Goal: Transaction & Acquisition: Purchase product/service

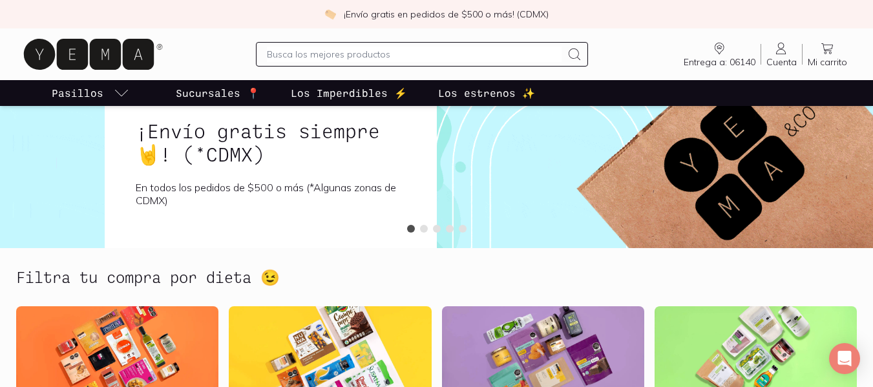
click at [320, 60] on input "text" at bounding box center [414, 55] width 295 height 16
type input "ezekiel"
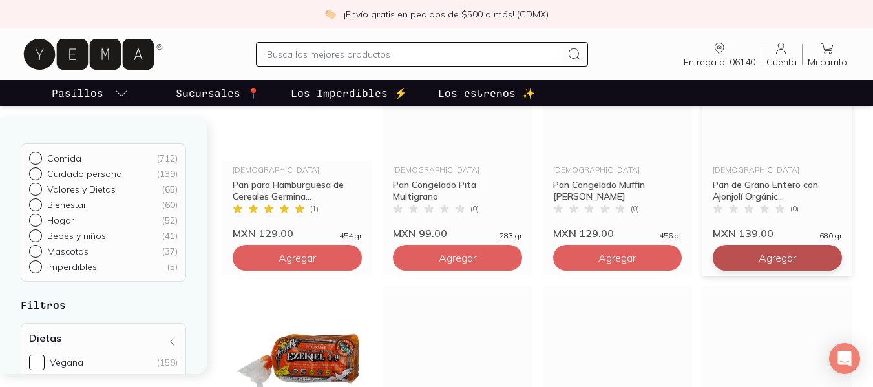
scroll to position [259, 0]
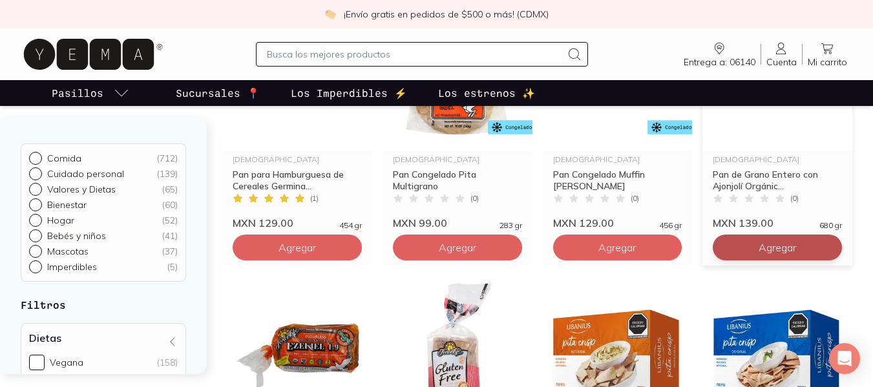
click at [790, 253] on span "Agregar" at bounding box center [777, 247] width 37 height 13
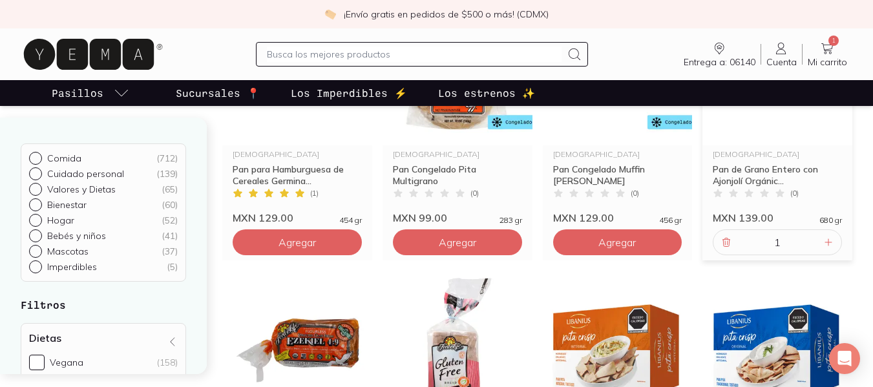
click at [345, 56] on input "text" at bounding box center [414, 55] width 295 height 16
type input "[PERSON_NAME]"
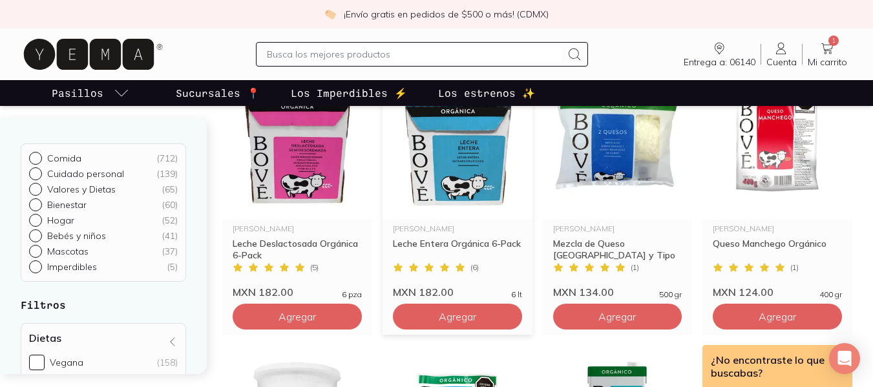
scroll to position [776, 0]
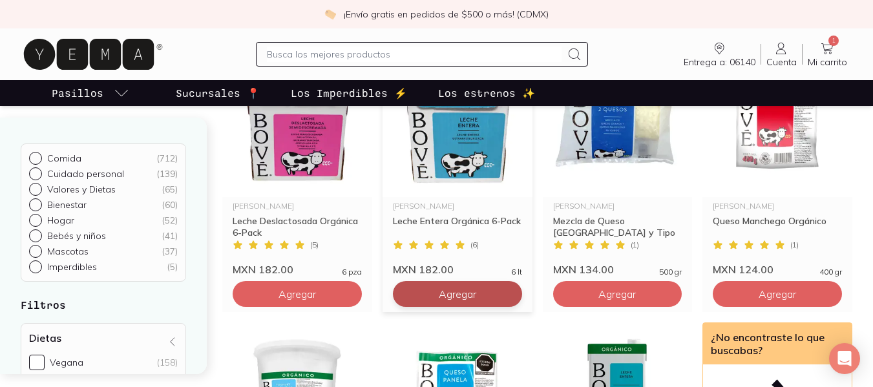
click at [441, 297] on span "Agregar" at bounding box center [457, 294] width 37 height 13
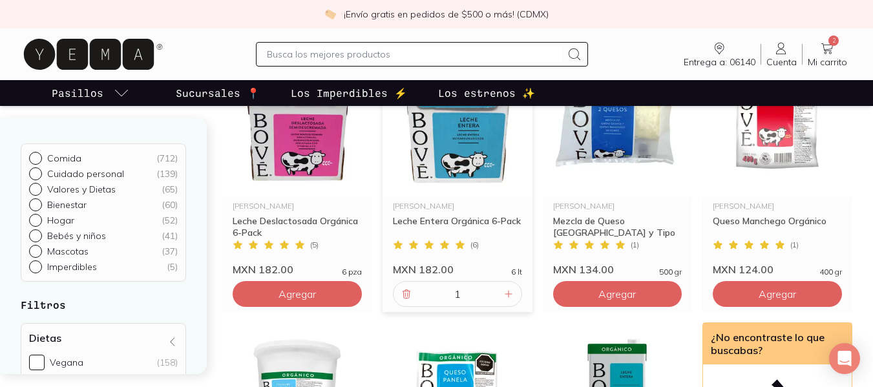
click at [319, 50] on input "text" at bounding box center [414, 55] width 295 height 16
type input "fage"
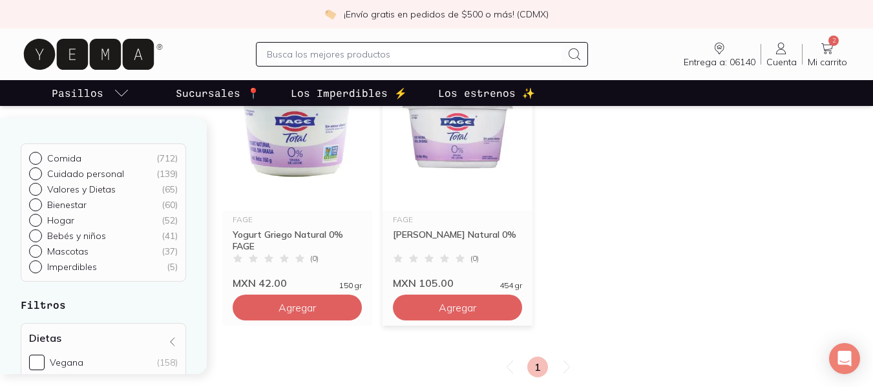
scroll to position [194, 0]
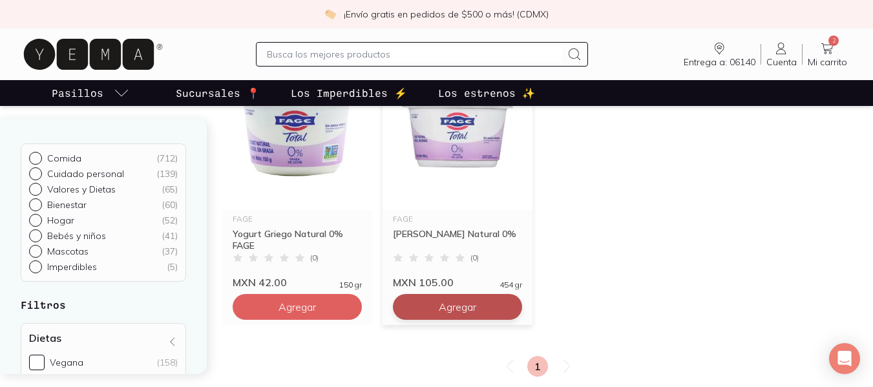
click at [448, 306] on span "Agregar" at bounding box center [457, 307] width 37 height 13
click at [324, 52] on input "text" at bounding box center [414, 55] width 295 height 16
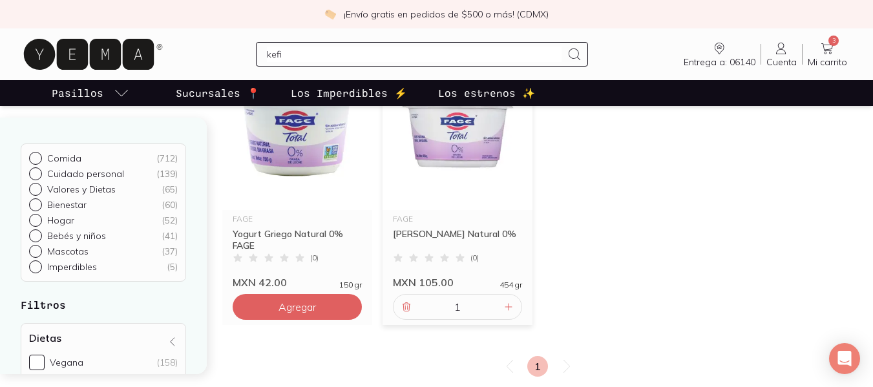
type input "kefir"
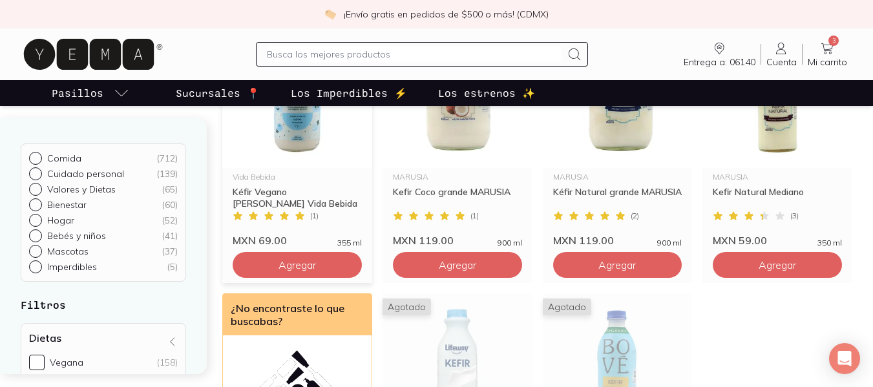
scroll to position [259, 0]
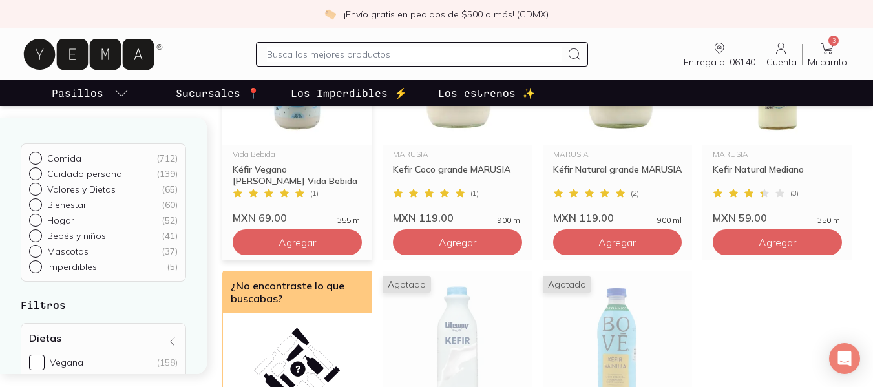
click at [287, 245] on span "Agregar" at bounding box center [297, 242] width 37 height 13
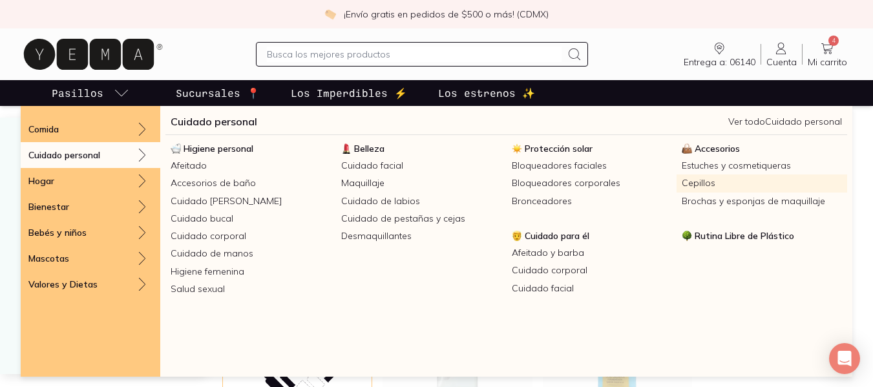
click at [695, 177] on link "Cepillos" at bounding box center [762, 183] width 171 height 17
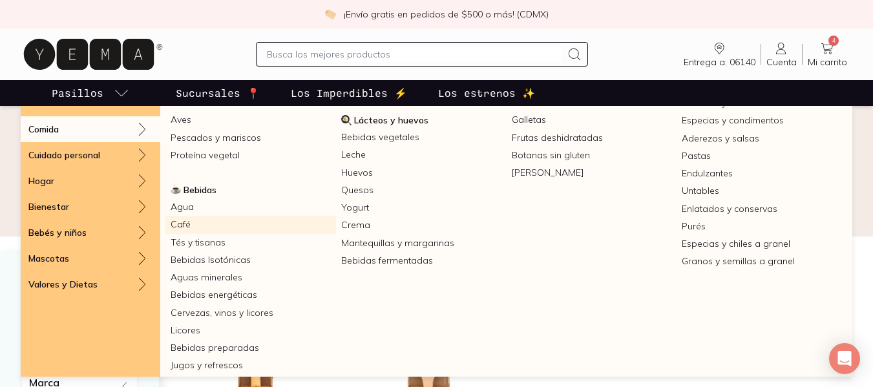
scroll to position [235, 0]
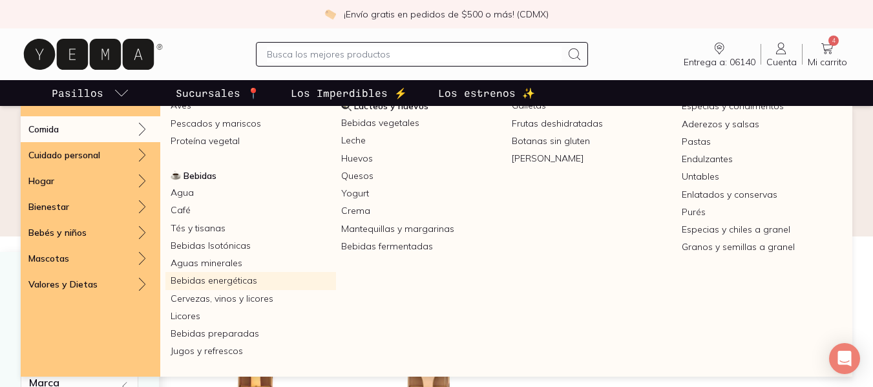
click at [270, 280] on link "Bebidas energéticas" at bounding box center [250, 280] width 171 height 17
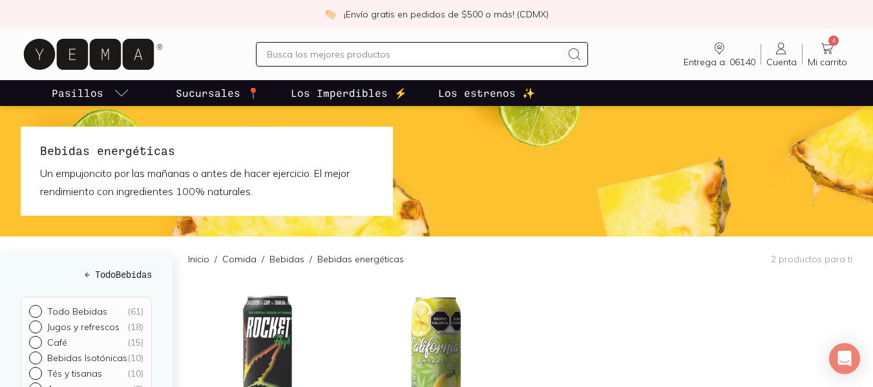
click at [332, 46] on div at bounding box center [422, 54] width 333 height 25
click at [333, 58] on input "text" at bounding box center [414, 55] width 295 height 16
type input "electrolit"
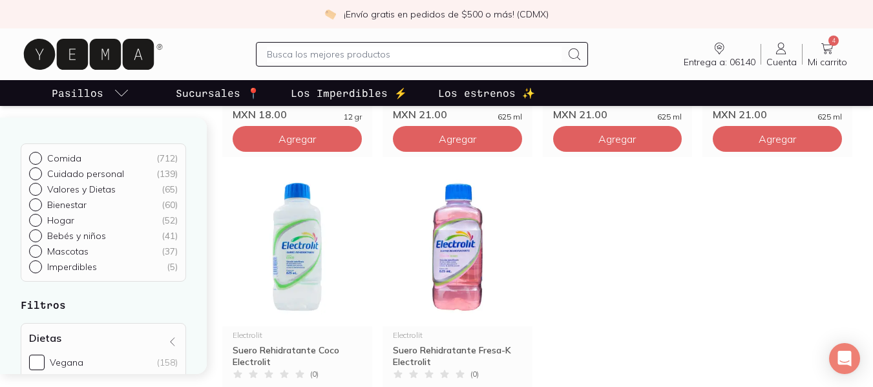
scroll to position [711, 0]
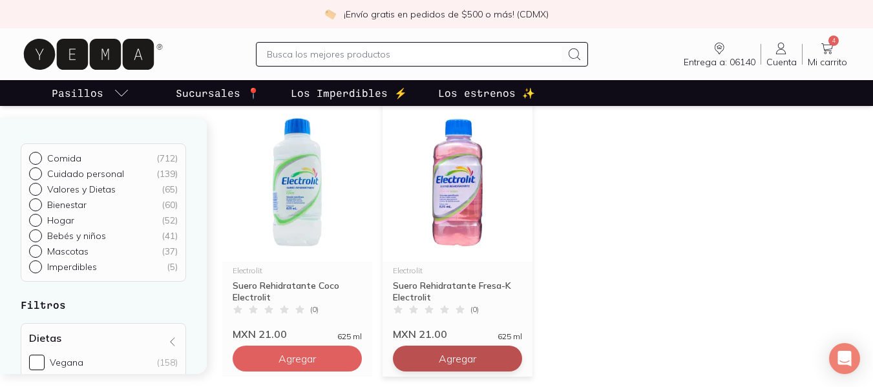
click at [451, 368] on button "Agregar" at bounding box center [457, 359] width 129 height 26
click at [506, 359] on icon at bounding box center [508, 358] width 6 height 6
click at [504, 360] on icon at bounding box center [508, 359] width 10 height 10
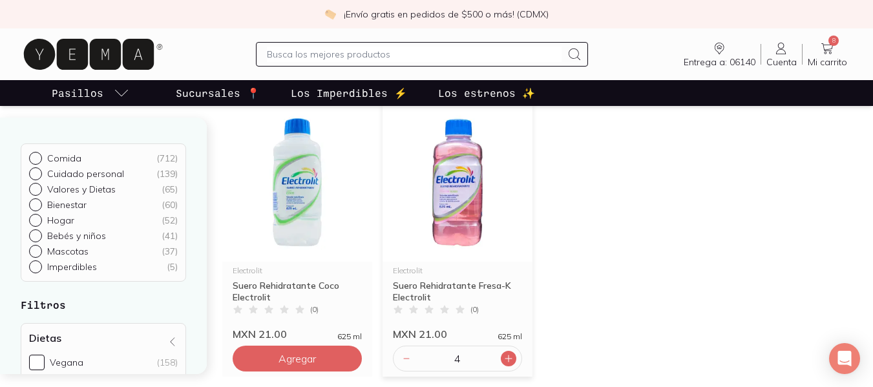
type input "5"
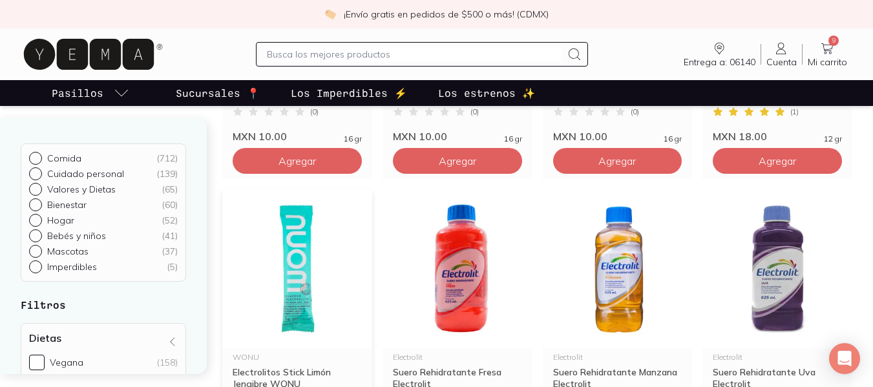
scroll to position [388, 0]
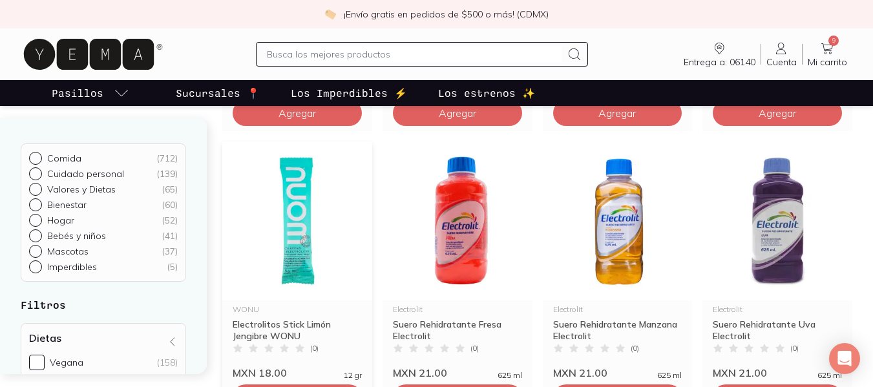
click at [291, 235] on img at bounding box center [297, 221] width 150 height 159
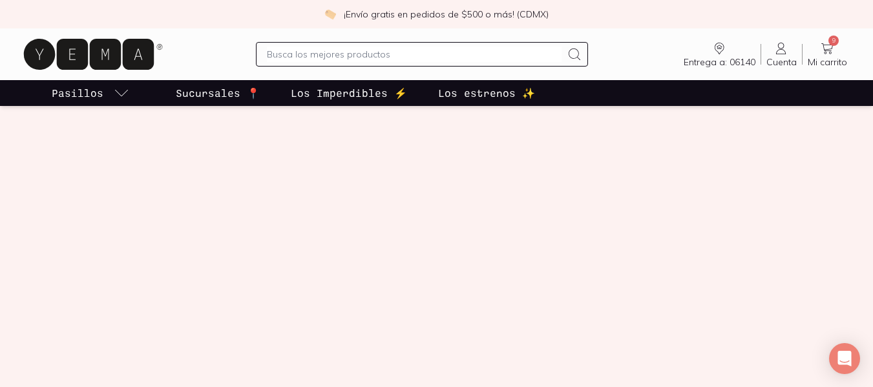
scroll to position [517, 0]
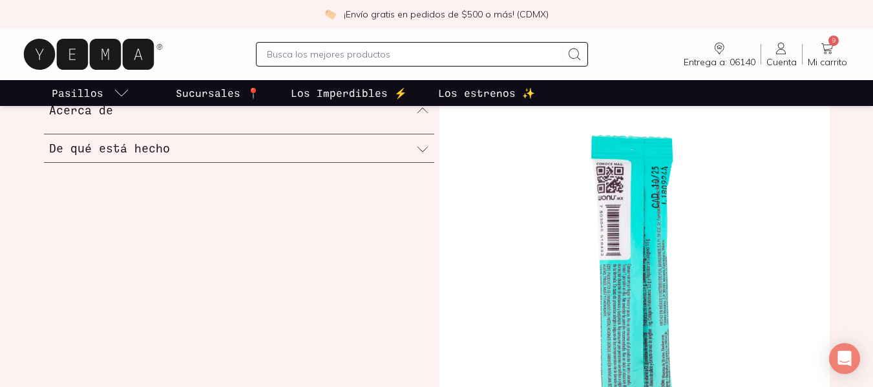
click at [236, 157] on div "De qué está hecho" at bounding box center [239, 148] width 390 height 28
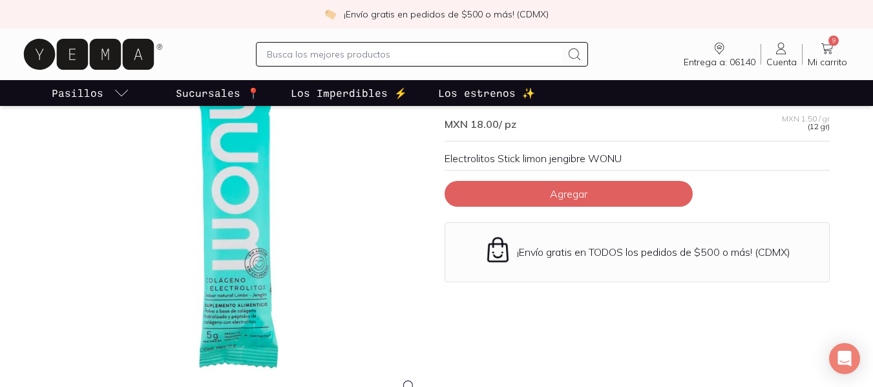
scroll to position [0, 0]
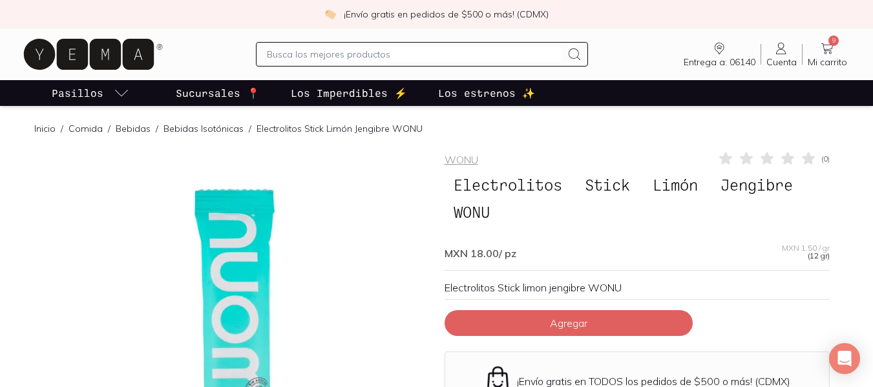
click at [816, 55] on link "9 Mi carrito Carrito" at bounding box center [828, 54] width 50 height 27
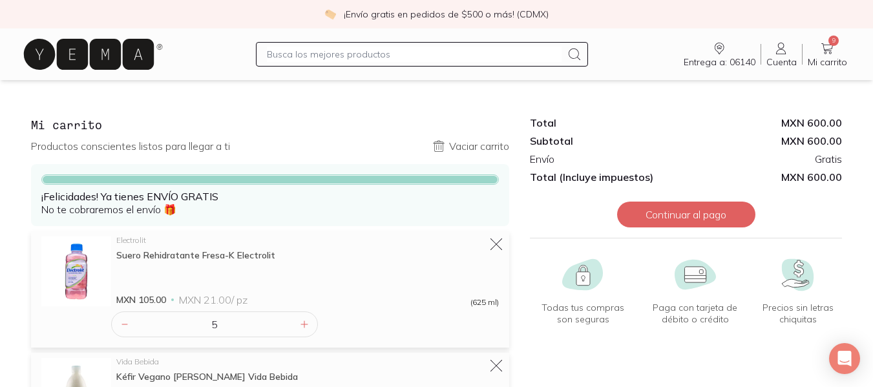
click at [59, 59] on icon at bounding box center [89, 54] width 130 height 31
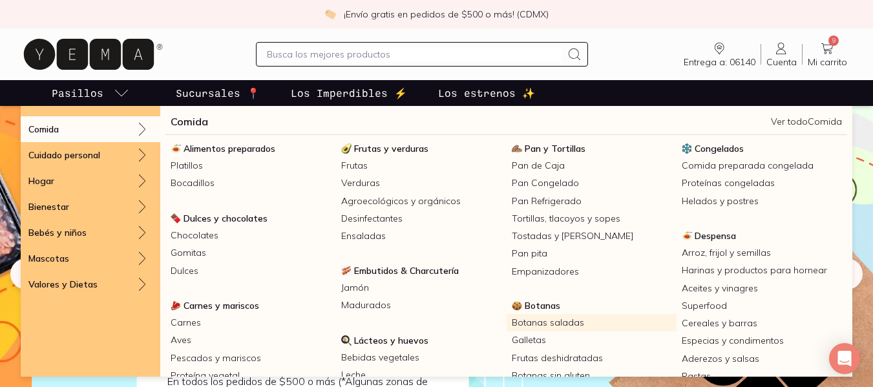
scroll to position [65, 0]
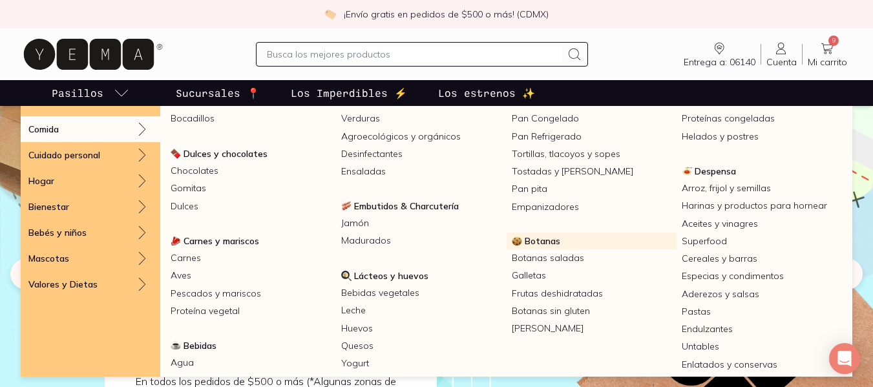
click at [531, 242] on span "Botanas" at bounding box center [543, 241] width 36 height 12
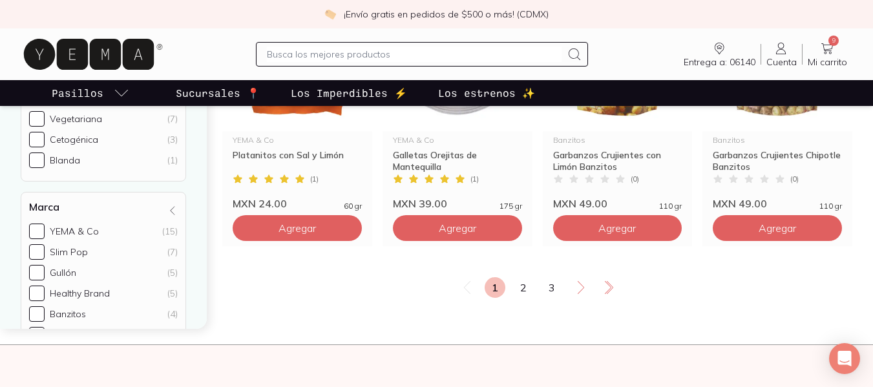
scroll to position [1810, 0]
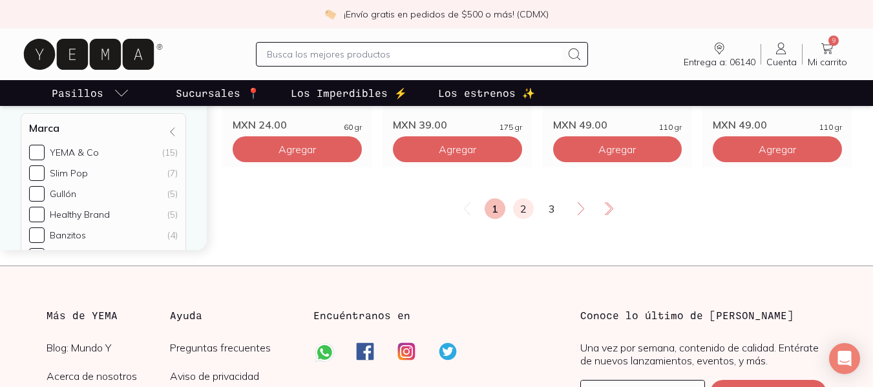
click at [526, 213] on link "2" at bounding box center [523, 208] width 21 height 21
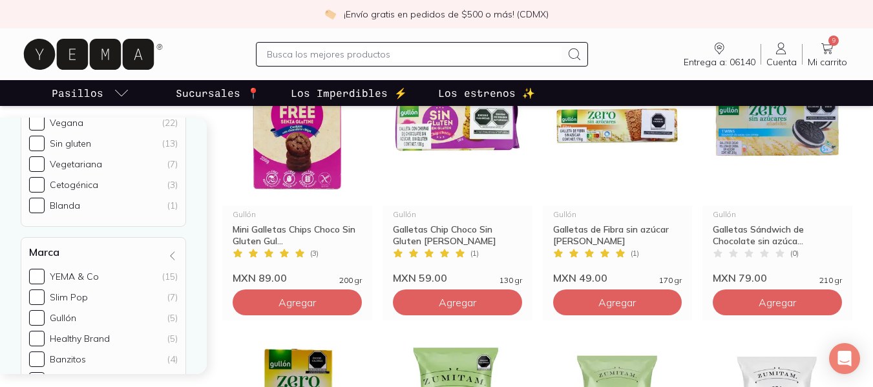
scroll to position [1099, 0]
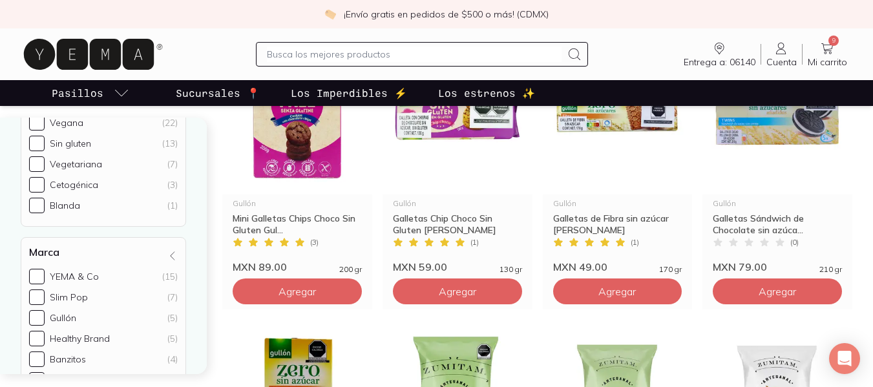
click at [352, 59] on input "text" at bounding box center [414, 55] width 295 height 16
type input "amaranto"
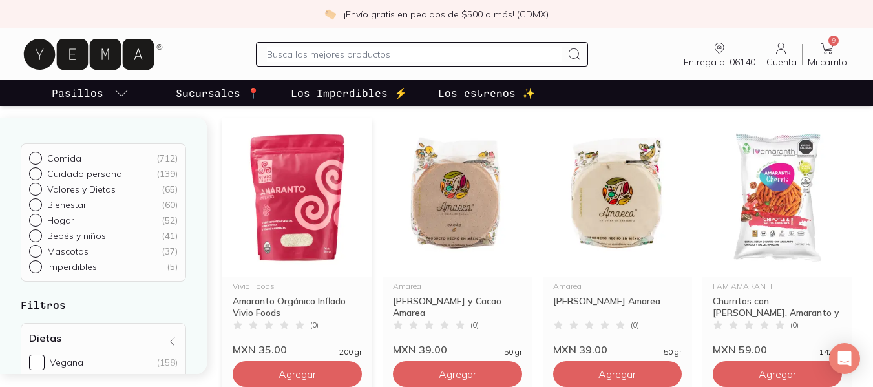
scroll to position [194, 0]
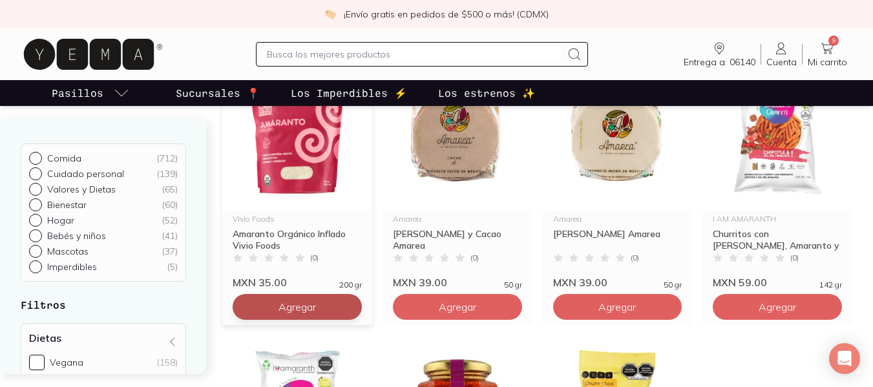
click at [277, 304] on button "Agregar" at bounding box center [297, 307] width 129 height 26
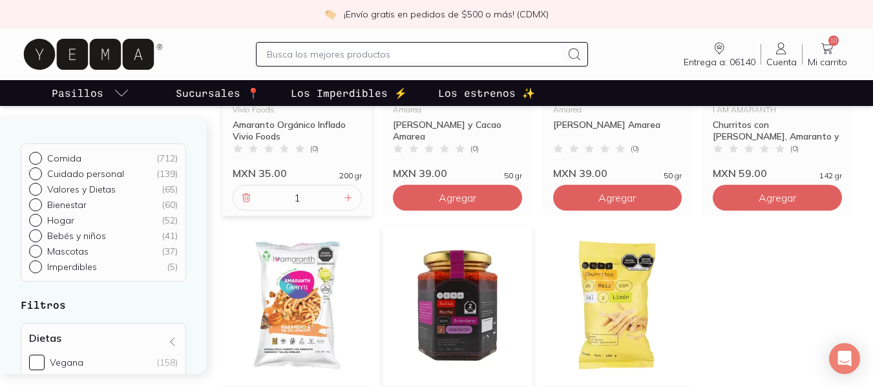
scroll to position [129, 0]
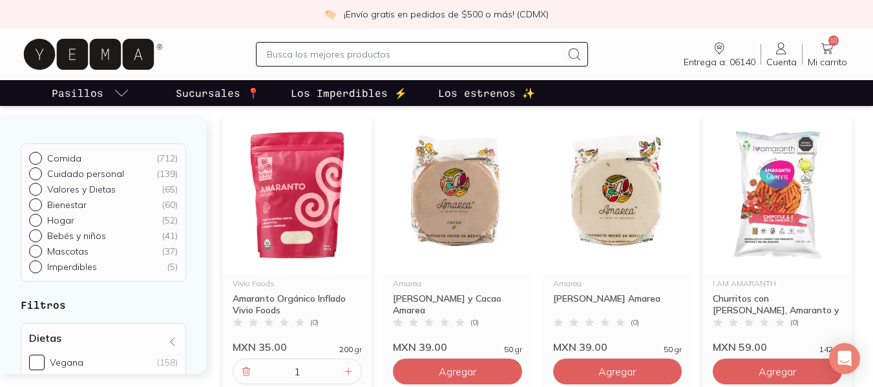
click at [763, 177] on img at bounding box center [778, 195] width 150 height 159
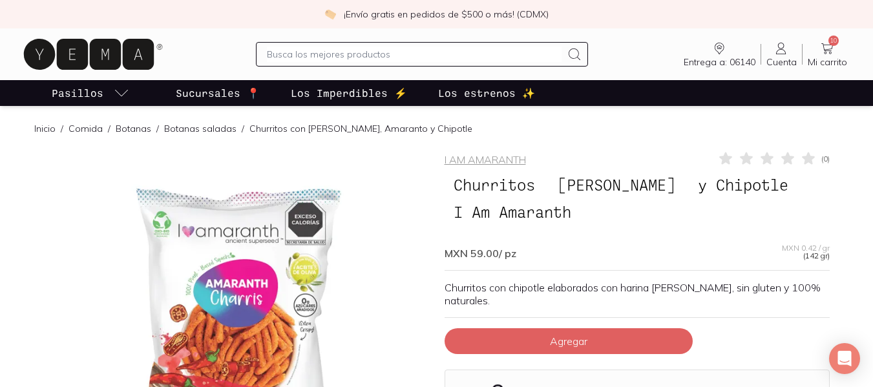
click at [355, 58] on input "text" at bounding box center [414, 55] width 295 height 16
type input "cerveza"
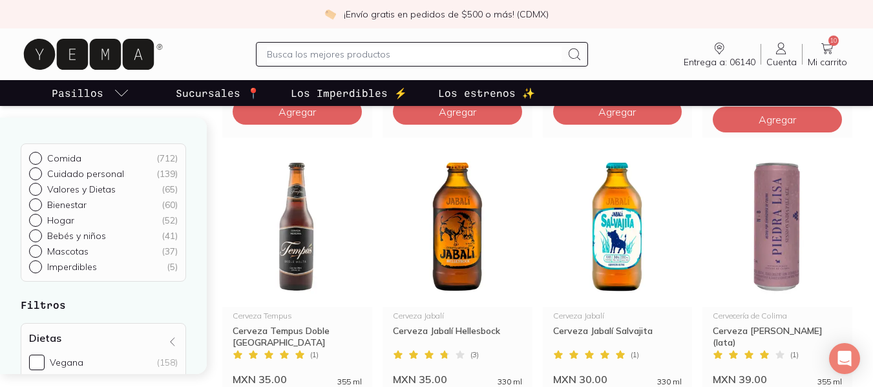
scroll to position [646, 0]
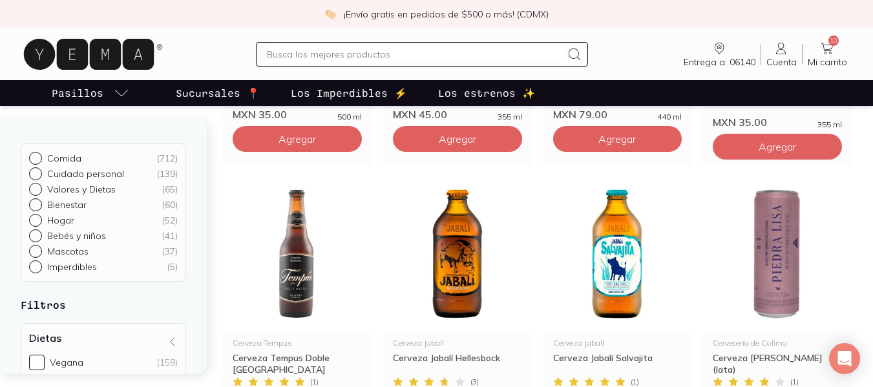
click at [838, 41] on span "10" at bounding box center [834, 41] width 10 height 10
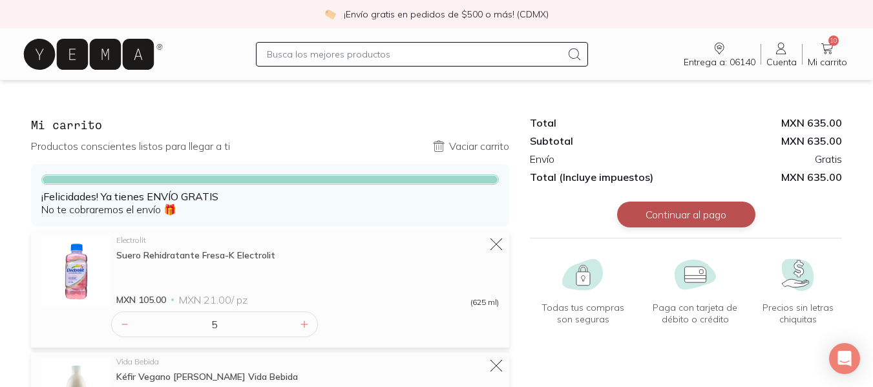
click at [691, 216] on button "Continuar al pago" at bounding box center [686, 215] width 138 height 26
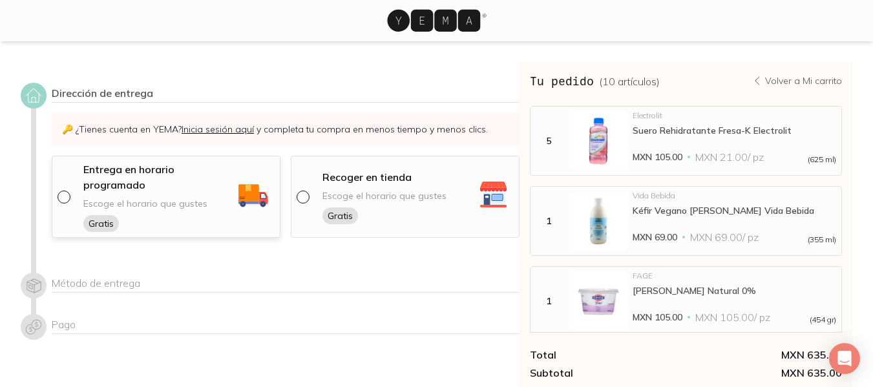
click at [67, 198] on input "radio" at bounding box center [63, 196] width 10 height 10
radio input "true"
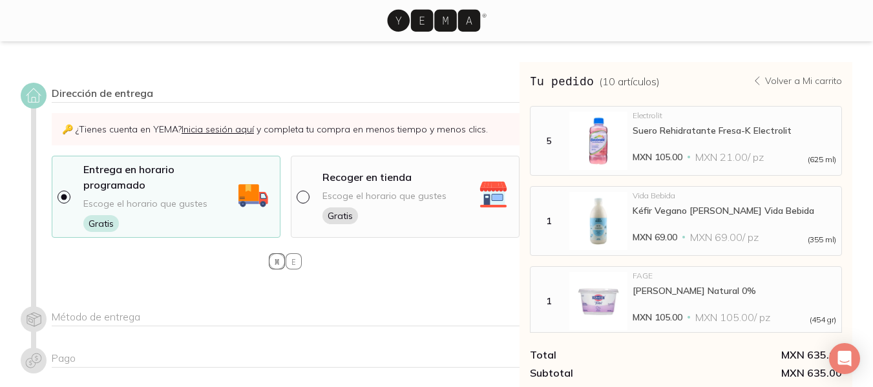
select select "204"
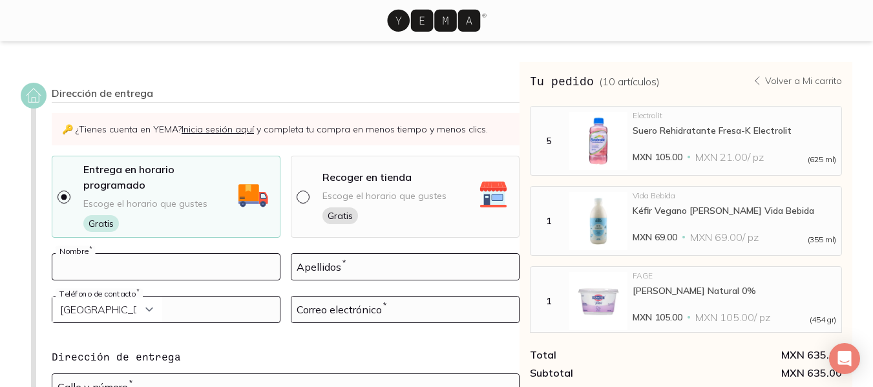
click at [111, 272] on input at bounding box center [166, 267] width 228 height 26
type input "[PERSON_NAME]"
select select "52"
type input "5585811921"
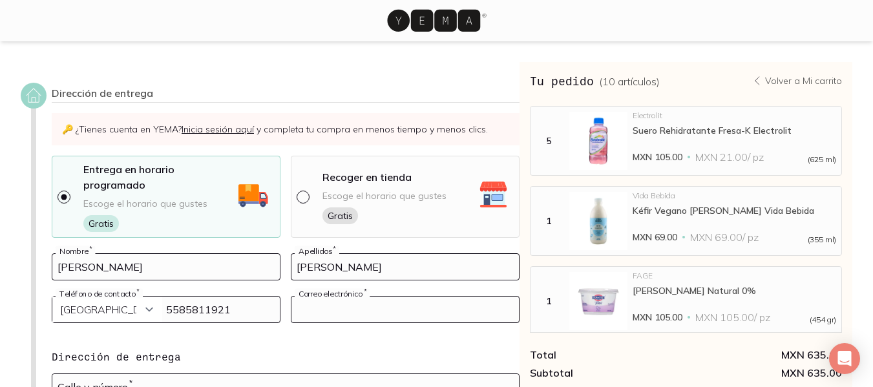
type input "[EMAIL_ADDRESS][DOMAIN_NAME]"
click at [114, 311] on select "Curazao (+5999) [GEOGRAPHIC_DATA] (+1876) [GEOGRAPHIC_DATA][PERSON_NAME][PERSON…" at bounding box center [107, 310] width 110 height 26
select select "204"
click at [52, 297] on select "Curazao (+5999) [GEOGRAPHIC_DATA] (+1876) [GEOGRAPHIC_DATA][PERSON_NAME][PERSON…" at bounding box center [107, 310] width 110 height 26
click at [52, 327] on div "Curazao (+5999) [GEOGRAPHIC_DATA] (+1876) [GEOGRAPHIC_DATA][PERSON_NAME][PERSON…" at bounding box center [166, 317] width 229 height 43
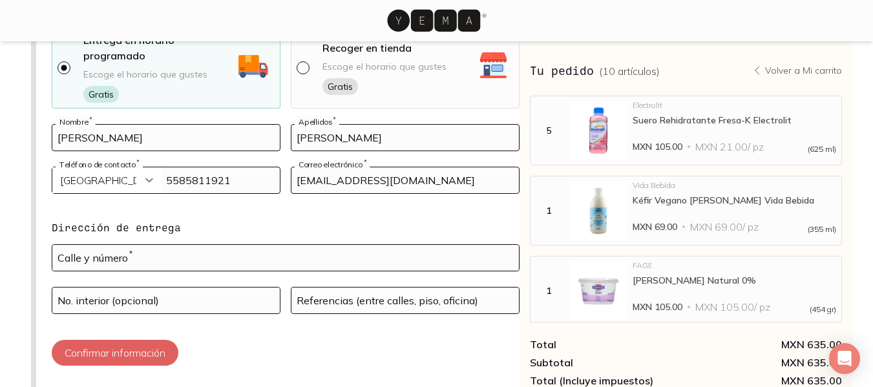
scroll to position [194, 0]
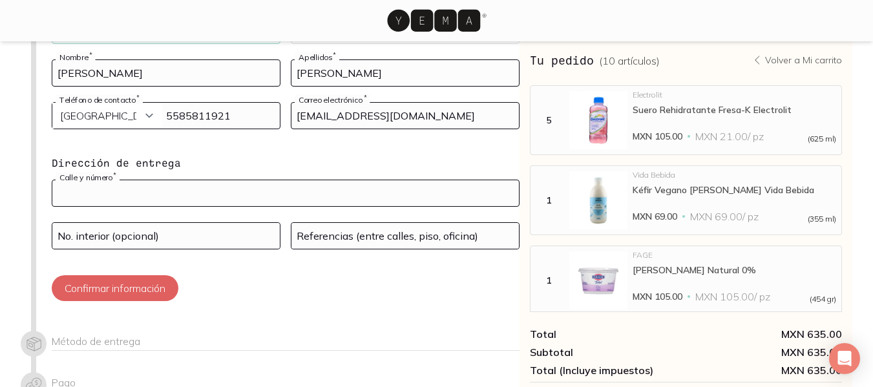
click at [118, 181] on input "text" at bounding box center [285, 193] width 467 height 26
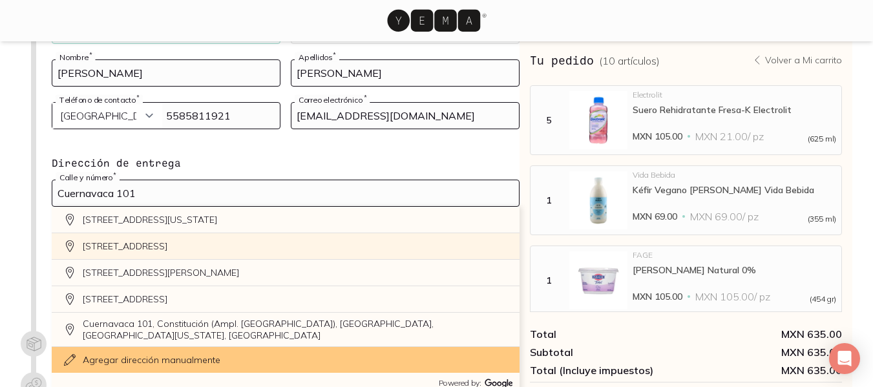
click at [139, 240] on div "[STREET_ADDRESS]" at bounding box center [286, 246] width 468 height 26
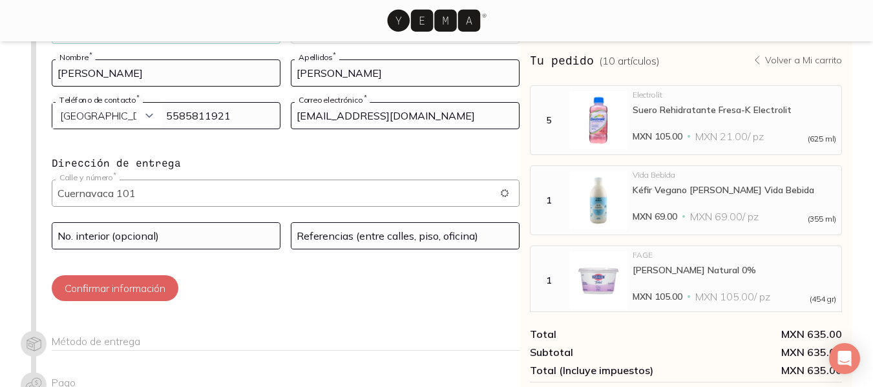
type input "[STREET_ADDRESS]"
click at [139, 240] on input at bounding box center [166, 236] width 228 height 26
type input "2"
click at [317, 280] on div "Confirmar información" at bounding box center [286, 288] width 468 height 26
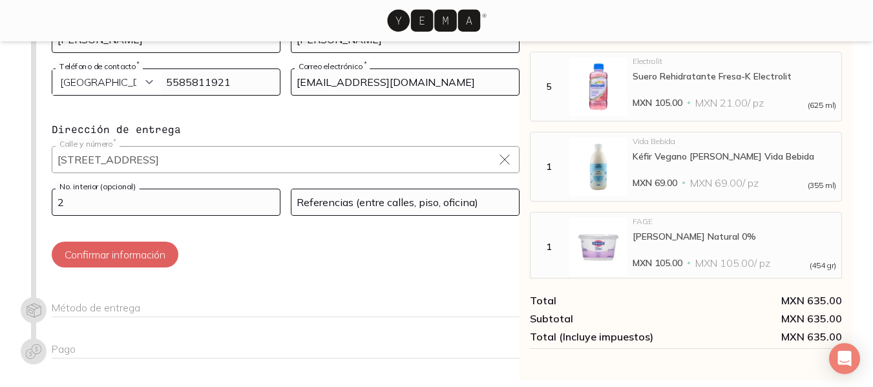
scroll to position [259, 0]
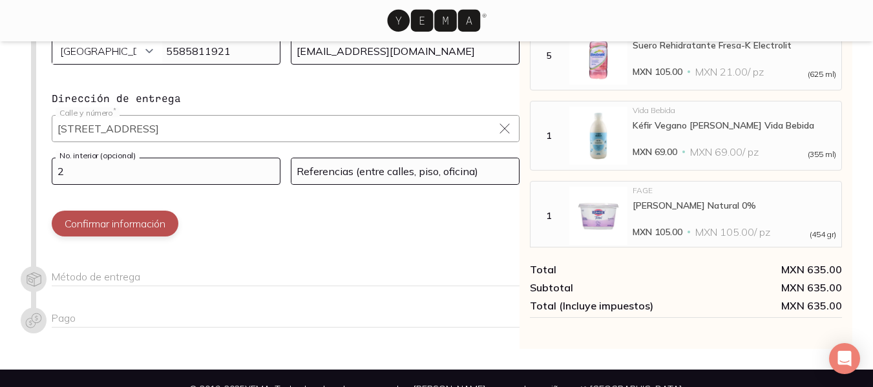
click at [161, 231] on button "Confirmar información" at bounding box center [115, 224] width 127 height 26
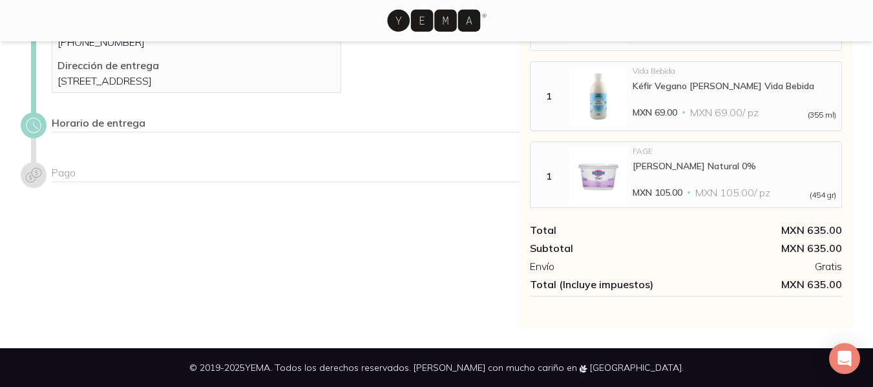
scroll to position [148, 0]
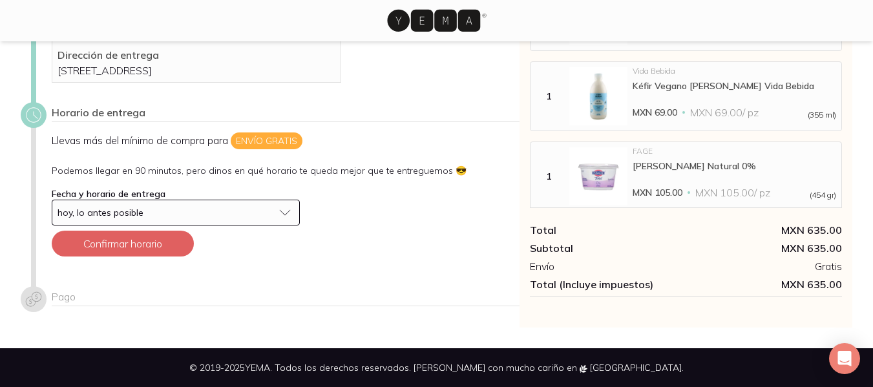
click at [153, 221] on button "hoy, lo antes posible" at bounding box center [176, 213] width 248 height 26
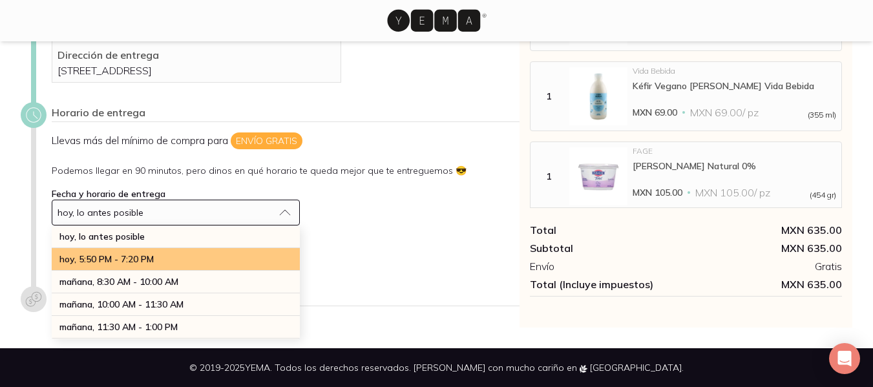
click at [151, 250] on div "hoy, 5:50 PM - 7:20 PM" at bounding box center [176, 259] width 248 height 23
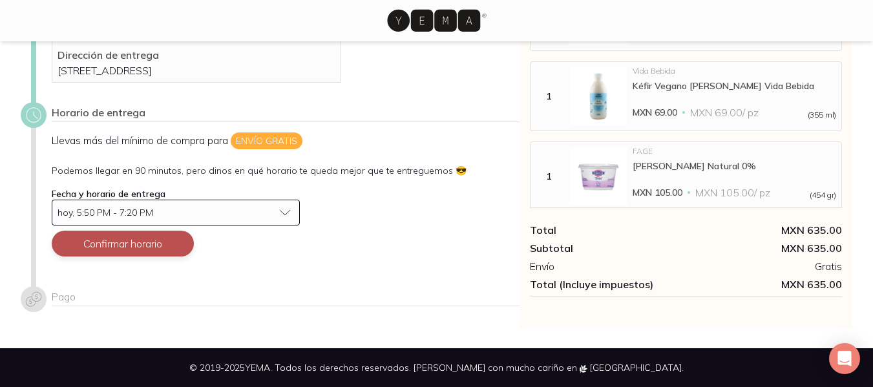
click at [154, 244] on button "Confirmar horario" at bounding box center [123, 244] width 142 height 26
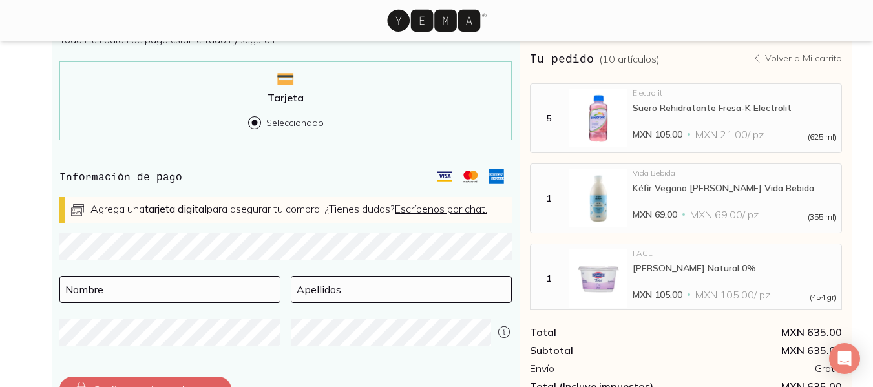
scroll to position [407, 0]
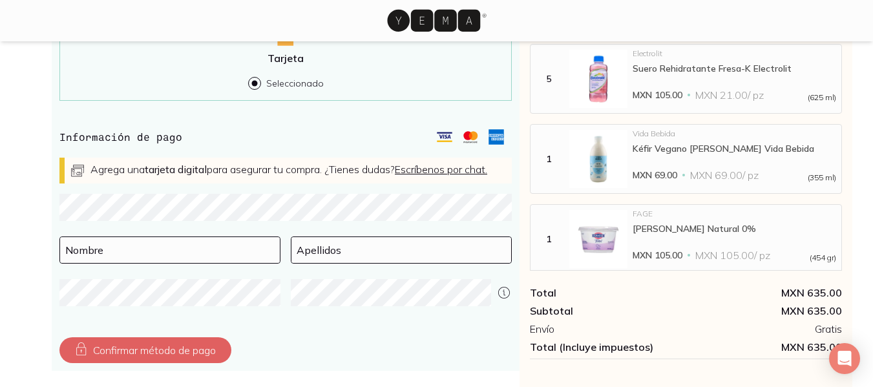
drag, startPoint x: 211, startPoint y: 194, endPoint x: 209, endPoint y: 206, distance: 11.7
click at [211, 184] on div "Agrega una tarjeta digital para asegurar tu compra. ¿Tienes dudas? Escríbenos p…" at bounding box center [285, 171] width 452 height 26
click at [200, 260] on input at bounding box center [170, 250] width 220 height 26
type input "[PERSON_NAME]"
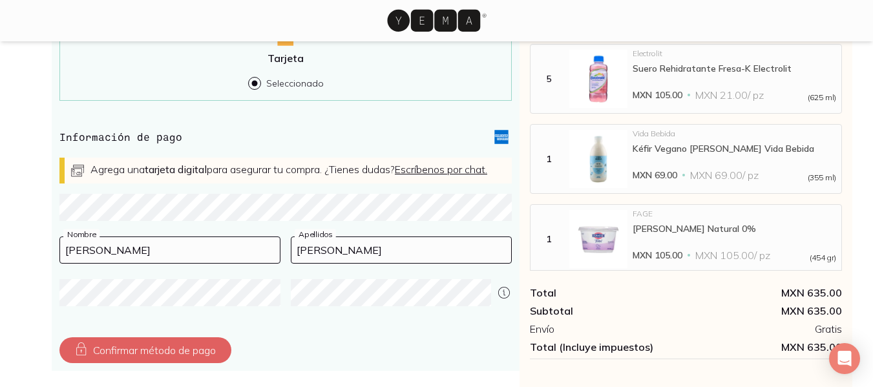
click at [281, 350] on div "Confirmar método de pago" at bounding box center [285, 350] width 452 height 26
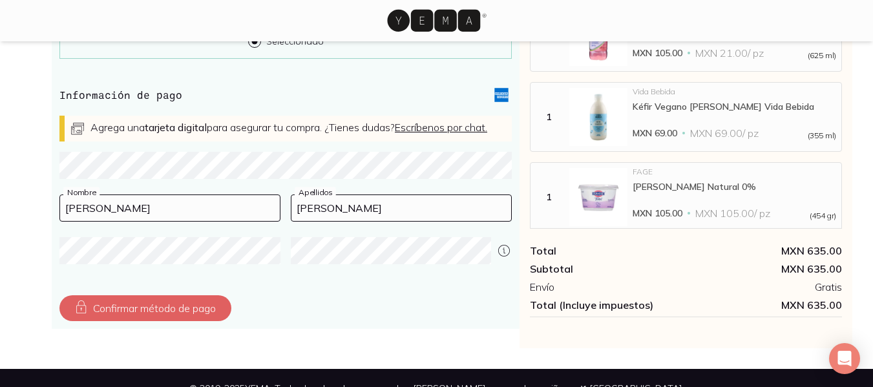
scroll to position [471, 0]
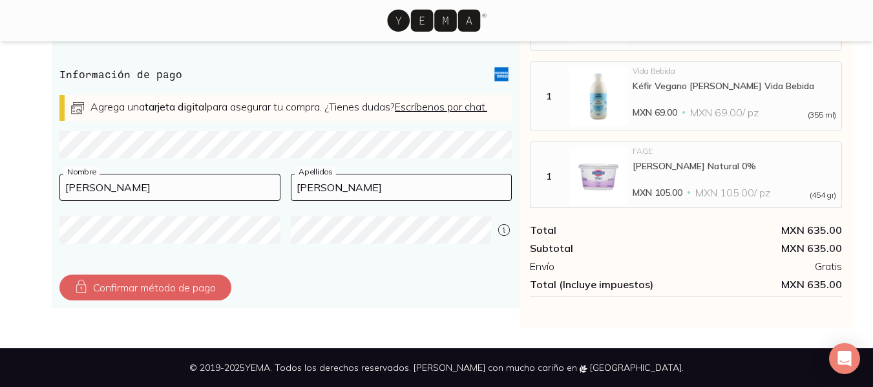
click at [156, 308] on div "Compra seguro Todos tus datos de pago están cifrados y seguros. Tarjeta Selecci…" at bounding box center [286, 106] width 468 height 405
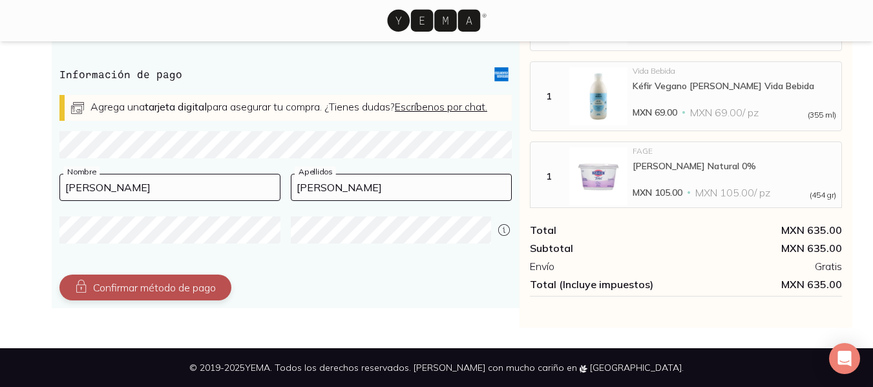
click at [162, 301] on button "Confirmar método de pago" at bounding box center [145, 288] width 172 height 26
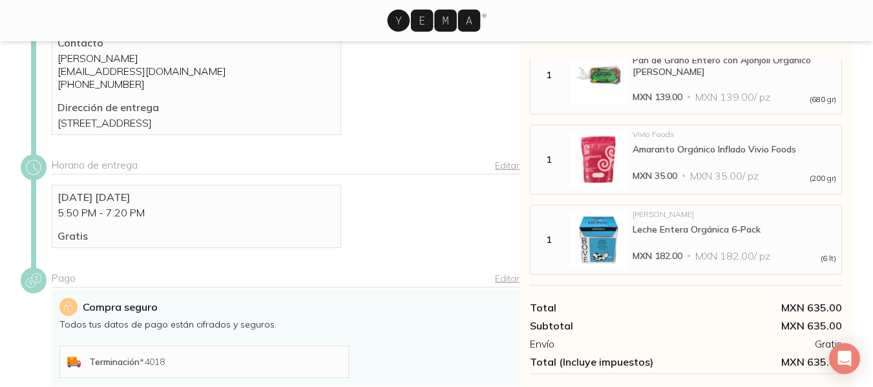
scroll to position [173, 0]
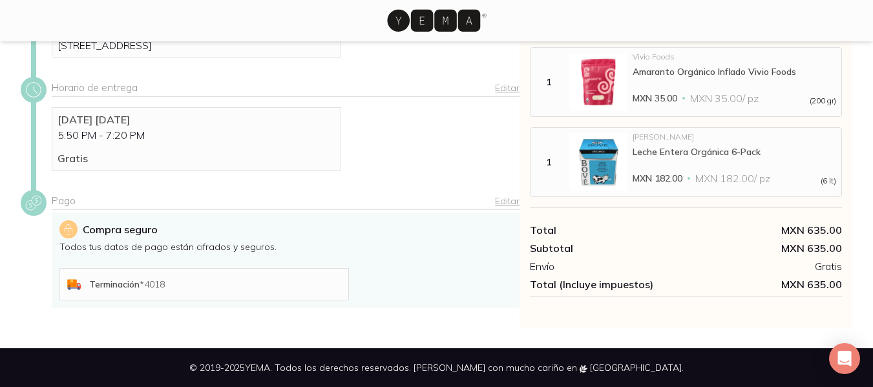
click at [412, 323] on div "Pago Editar Compra seguro Todos tus datos de pago están cifrados y seguros. Ter…" at bounding box center [270, 259] width 499 height 138
click at [180, 286] on div "Terminación * 4018" at bounding box center [216, 285] width 254 height 12
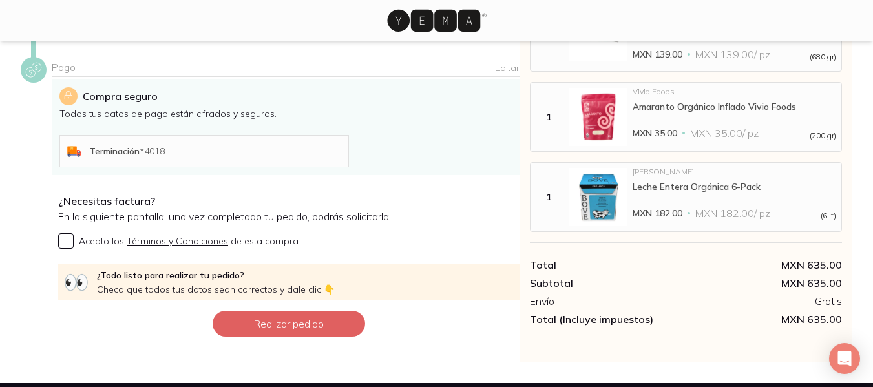
scroll to position [341, 0]
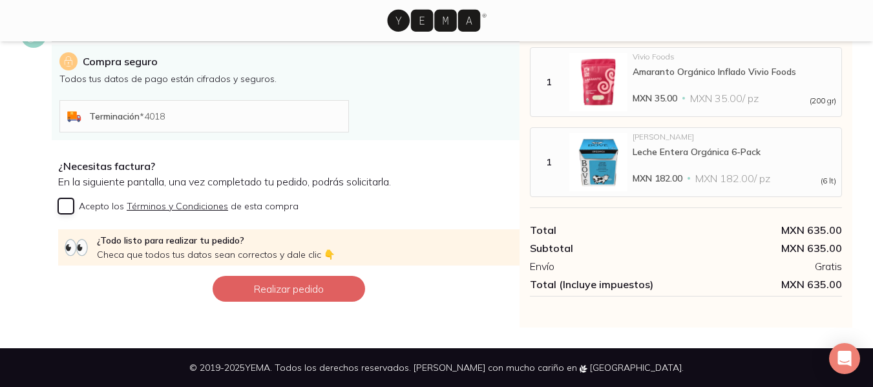
click at [67, 206] on input "Acepto los Términos y Condiciones de esta compra" at bounding box center [66, 206] width 16 height 16
checkbox input "true"
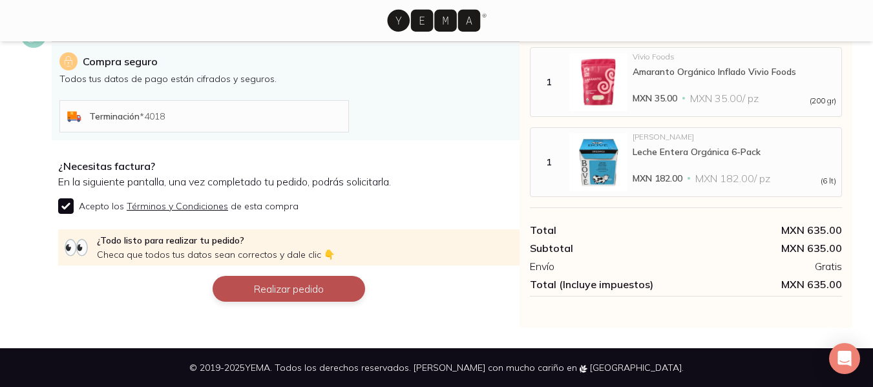
click at [301, 292] on button "Realizar pedido" at bounding box center [289, 289] width 153 height 26
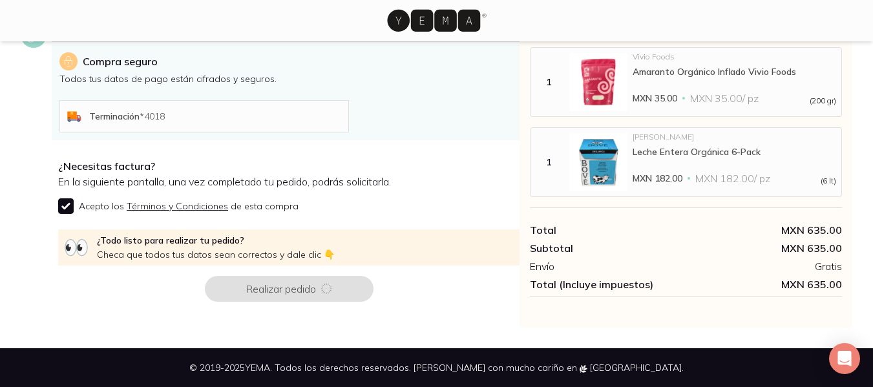
scroll to position [0, 0]
